Goal: Book appointment/travel/reservation

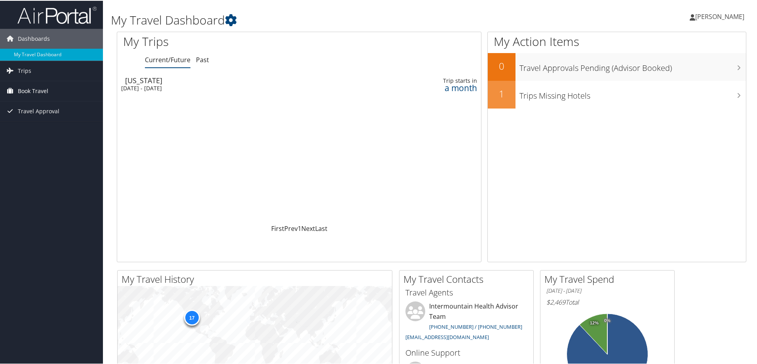
click at [35, 89] on span "Book Travel" at bounding box center [33, 90] width 30 height 20
click at [43, 71] on link "Trips" at bounding box center [51, 70] width 103 height 20
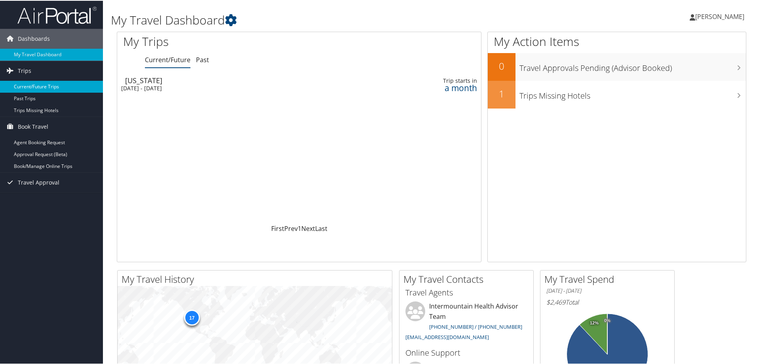
click at [39, 89] on link "Current/Future Trips" at bounding box center [51, 86] width 103 height 12
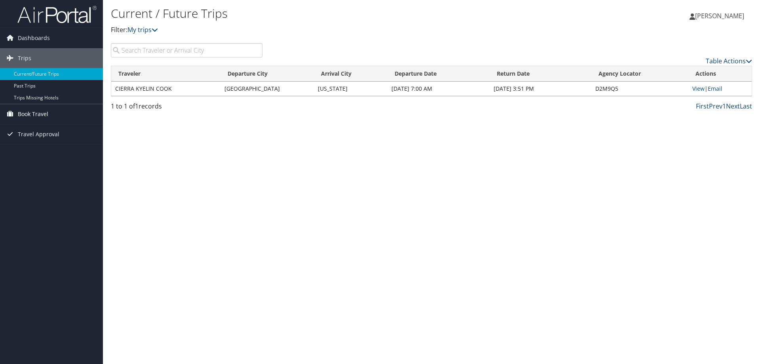
click at [37, 113] on span "Book Travel" at bounding box center [33, 114] width 30 height 20
click at [24, 117] on span "Book Travel" at bounding box center [33, 114] width 30 height 20
click at [51, 124] on link "Agent Booking Request" at bounding box center [51, 130] width 103 height 12
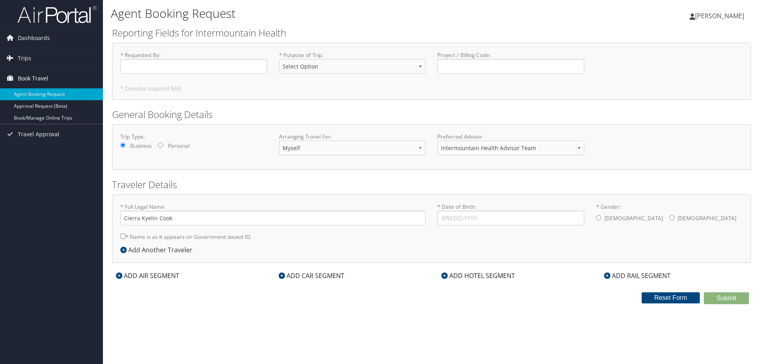
click at [34, 79] on span "Book Travel" at bounding box center [33, 79] width 30 height 20
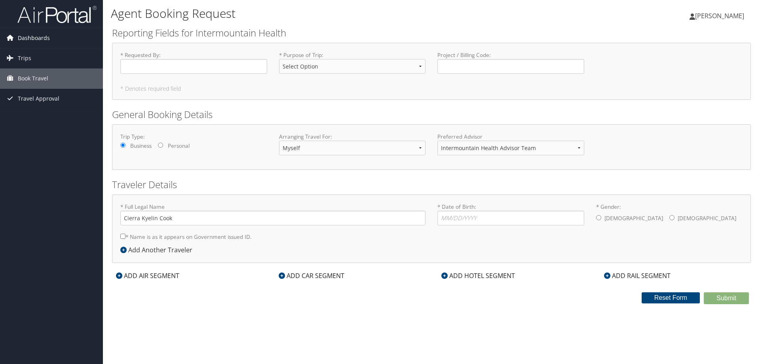
click at [41, 38] on span "Dashboards" at bounding box center [34, 38] width 32 height 20
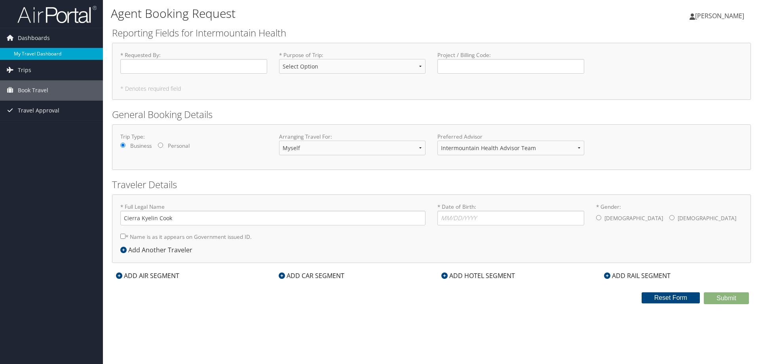
click at [44, 53] on link "My Travel Dashboard" at bounding box center [51, 54] width 103 height 12
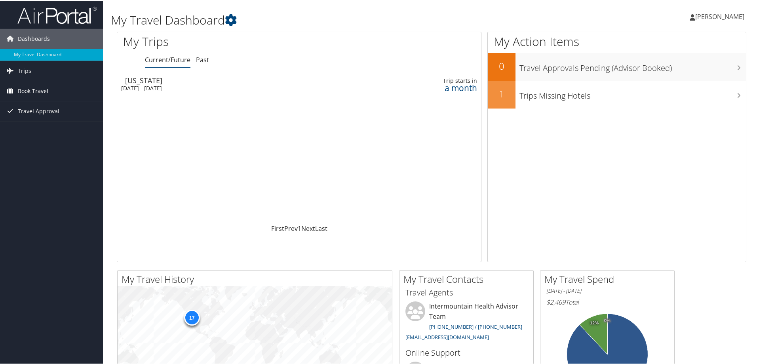
click at [35, 89] on span "Book Travel" at bounding box center [33, 90] width 30 height 20
click at [235, 19] on icon at bounding box center [231, 19] width 12 height 12
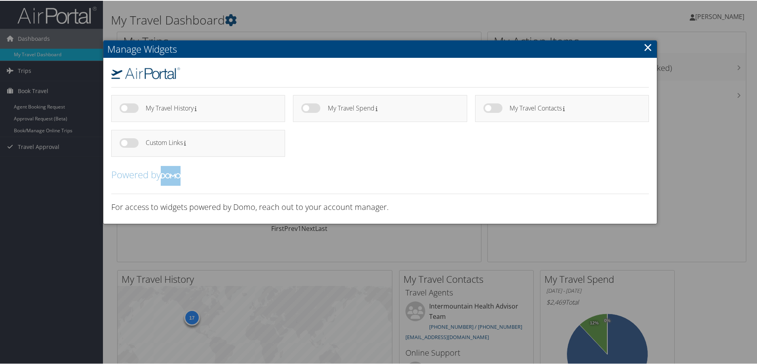
click at [646, 43] on link "×" at bounding box center [648, 46] width 9 height 16
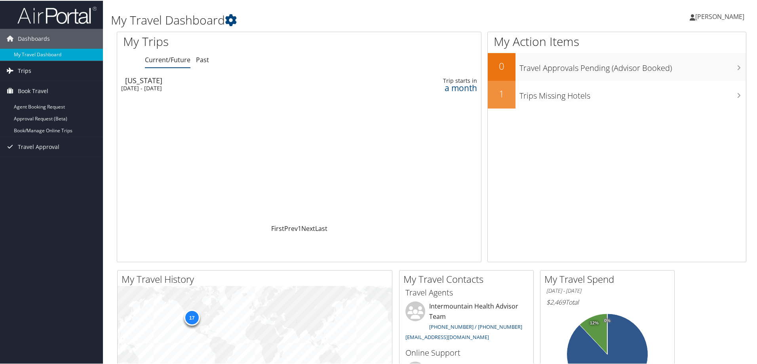
click at [60, 64] on link "Trips" at bounding box center [51, 70] width 103 height 20
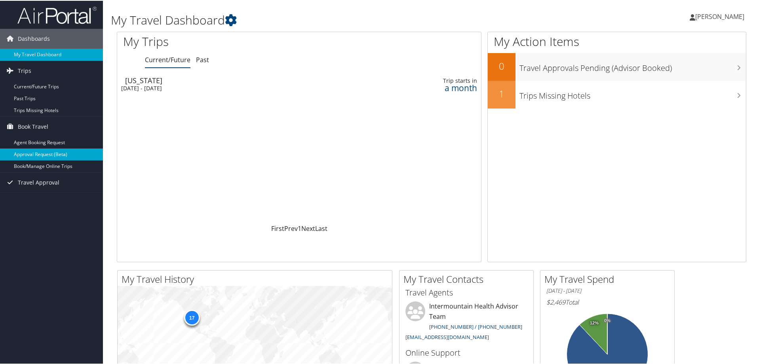
click at [35, 152] on link "Approval Request (Beta)" at bounding box center [51, 154] width 103 height 12
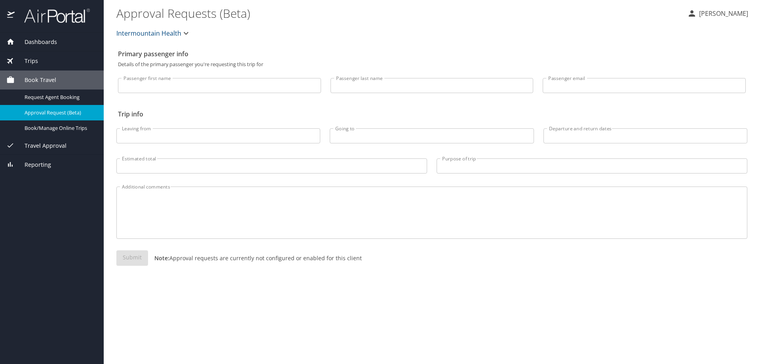
click at [185, 33] on icon "button" at bounding box center [186, 33] width 5 height 3
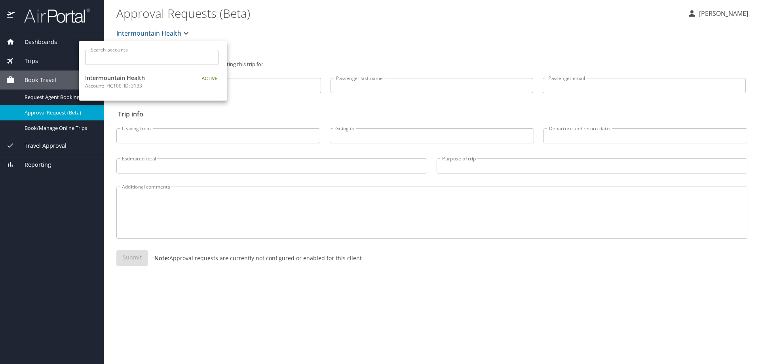
click at [312, 33] on div at bounding box center [380, 182] width 760 height 364
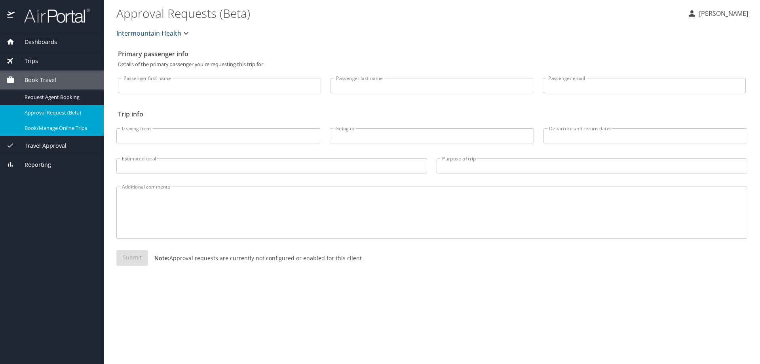
click at [50, 126] on span "Book/Manage Online Trips" at bounding box center [60, 128] width 70 height 8
click at [34, 39] on span "Dashboards" at bounding box center [36, 42] width 42 height 9
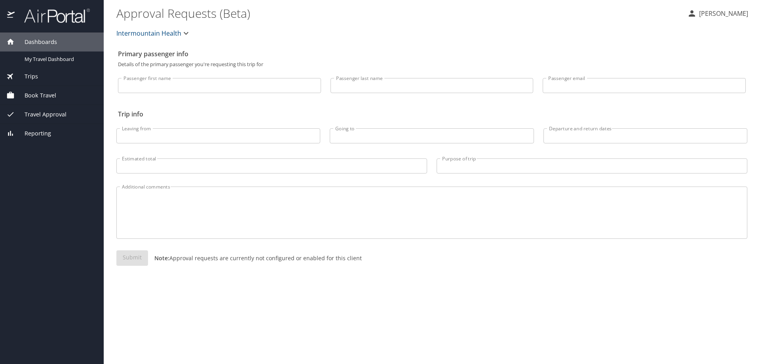
click at [11, 14] on img at bounding box center [11, 15] width 8 height 15
click at [37, 45] on span "Dashboards" at bounding box center [36, 42] width 42 height 9
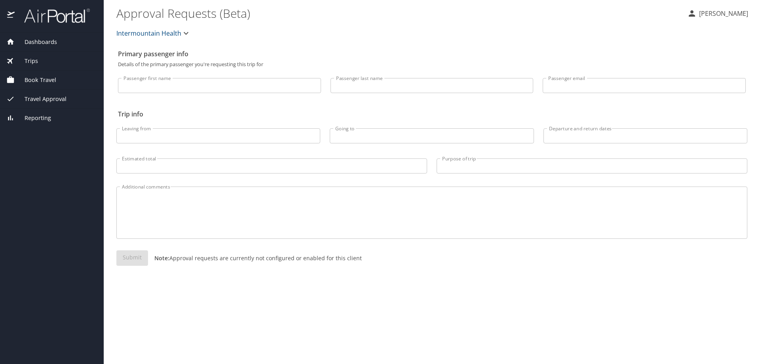
click at [37, 45] on span "Dashboards" at bounding box center [36, 42] width 42 height 9
